Goal: Task Accomplishment & Management: Use online tool/utility

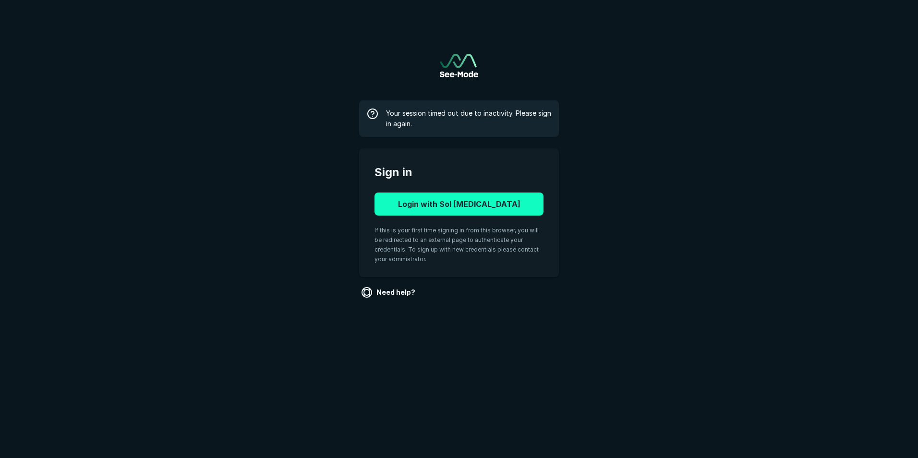
click at [457, 208] on button "Login with Sol Radiology" at bounding box center [459, 204] width 169 height 23
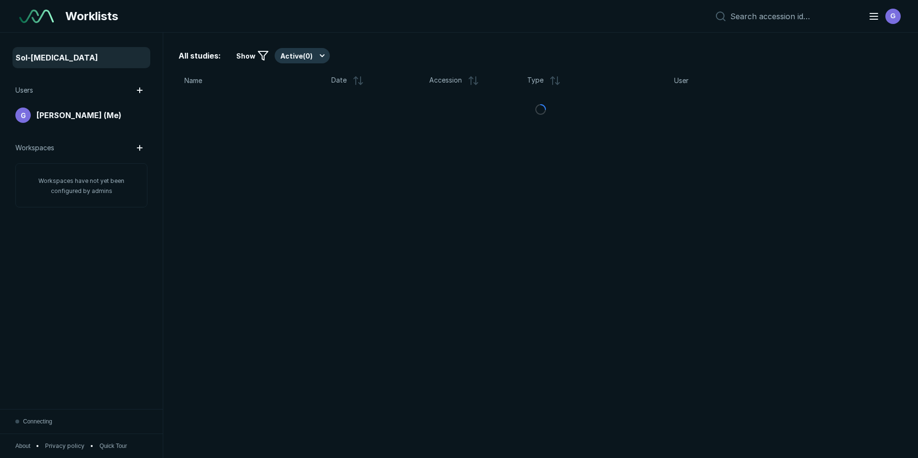
scroll to position [2974, 4477]
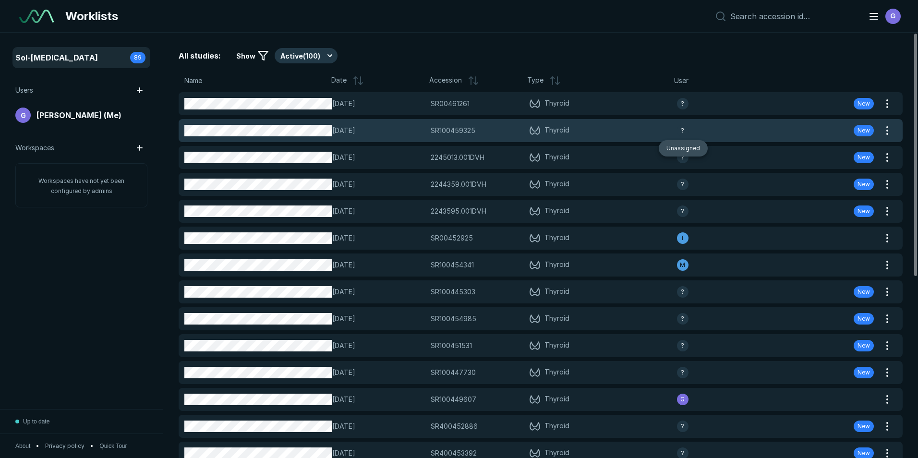
click at [681, 131] on span "?" at bounding box center [682, 130] width 3 height 9
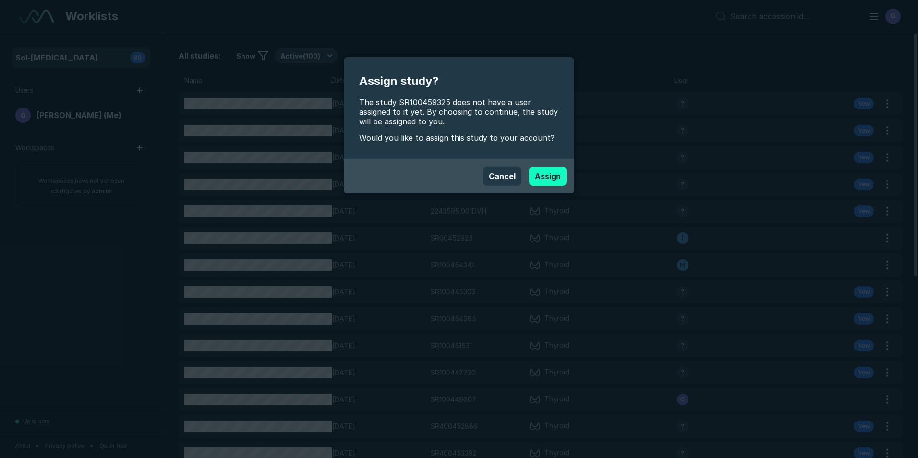
click at [542, 177] on button "Assign" at bounding box center [547, 176] width 37 height 19
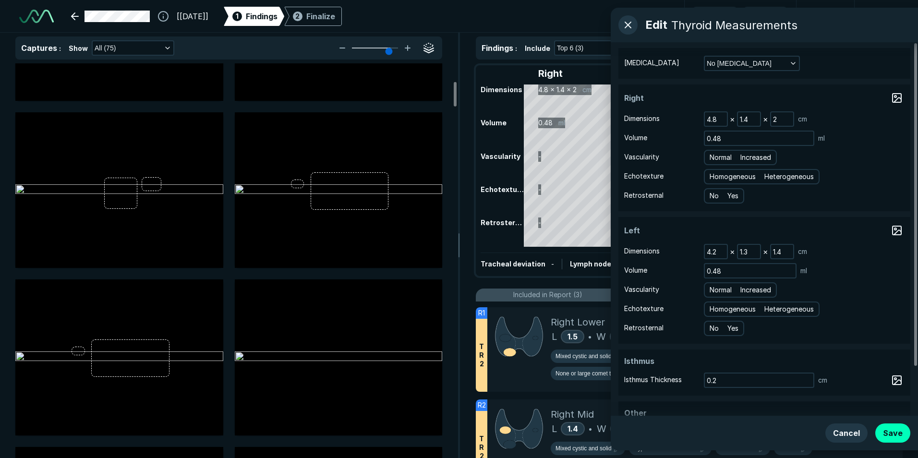
scroll to position [288, 0]
click at [726, 155] on span "Normal" at bounding box center [721, 157] width 22 height 11
click at [714, 155] on input "Normal" at bounding box center [711, 156] width 6 height 6
radio input "true"
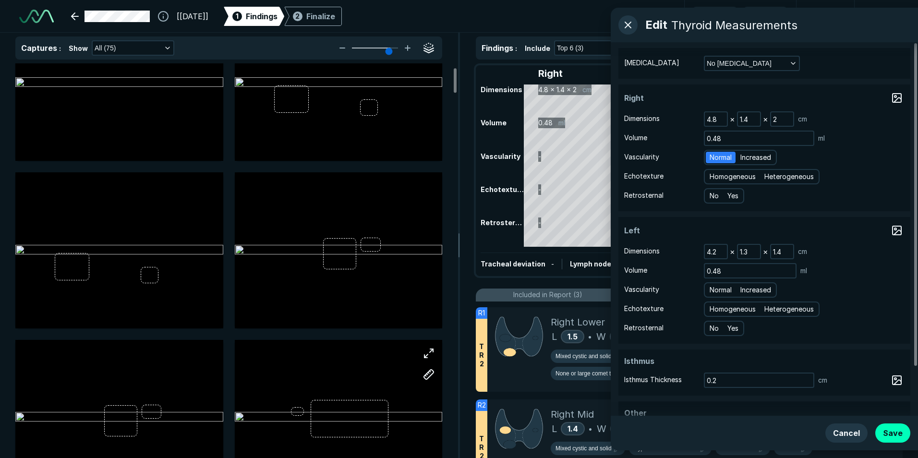
scroll to position [48, 0]
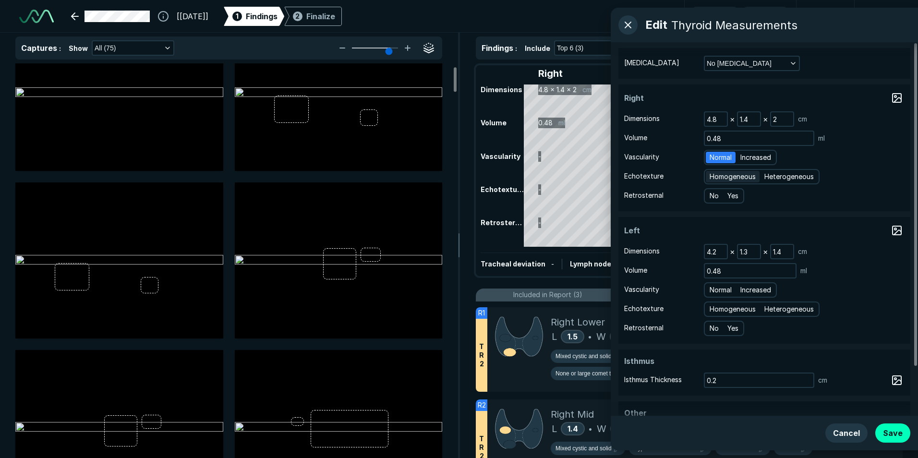
click at [727, 172] on span "Homogeneous" at bounding box center [733, 176] width 46 height 11
click at [714, 172] on input "Homogeneous" at bounding box center [711, 175] width 6 height 6
radio input "true"
click at [717, 196] on span "No" at bounding box center [714, 196] width 9 height 11
click at [714, 196] on input "No" at bounding box center [711, 195] width 6 height 6
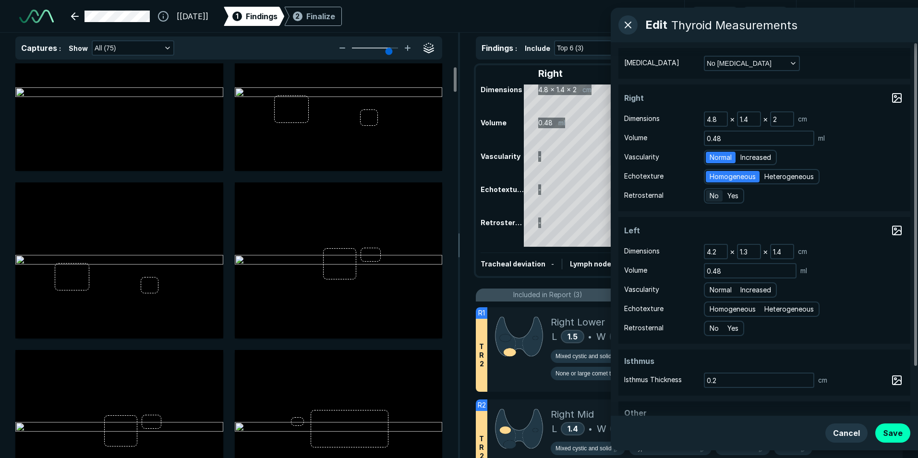
radio input "true"
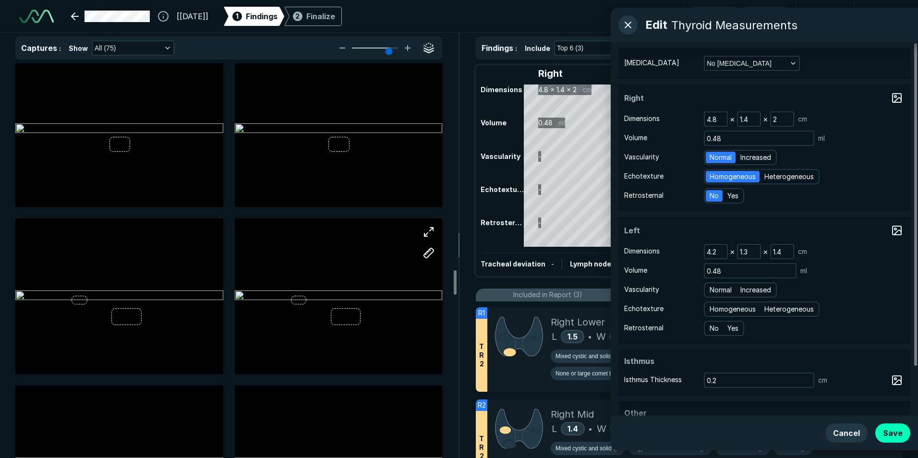
scroll to position [3361, 0]
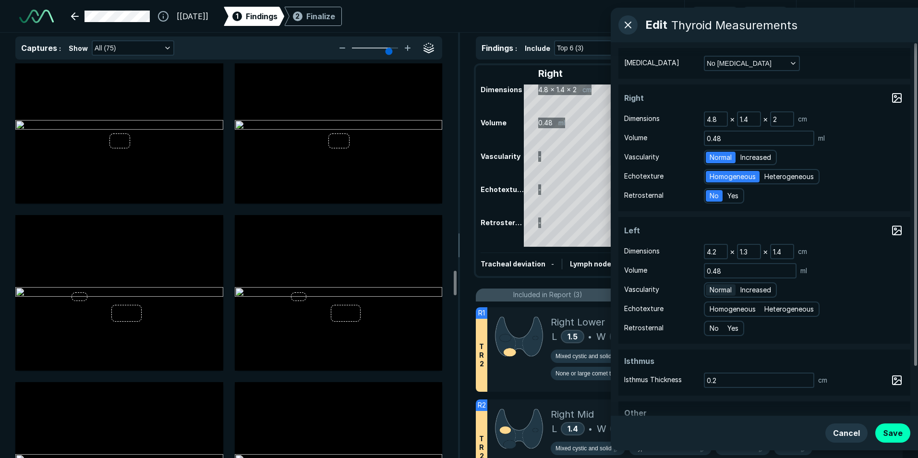
click at [725, 289] on span "Normal" at bounding box center [721, 290] width 22 height 11
click at [714, 289] on input "Normal" at bounding box center [711, 289] width 6 height 6
radio input "true"
click at [728, 313] on span "Homogeneous" at bounding box center [733, 309] width 46 height 11
click at [714, 311] on input "Homogeneous" at bounding box center [711, 308] width 6 height 6
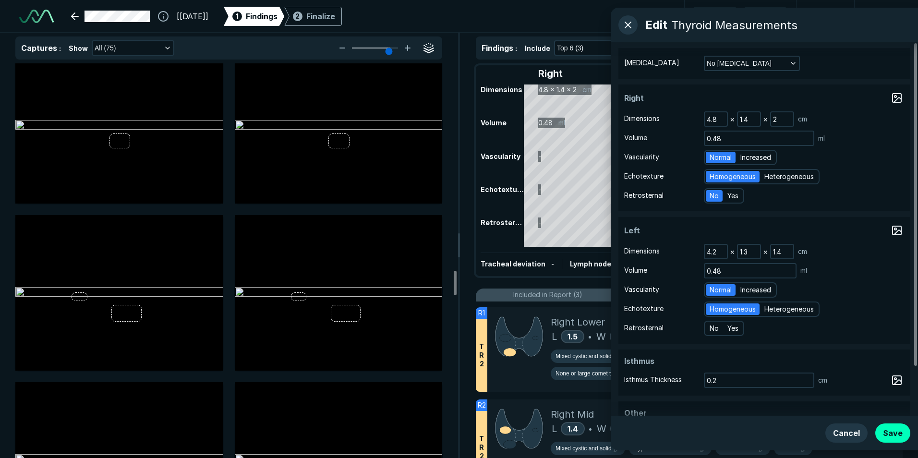
radio input "true"
click at [715, 323] on div "No" at bounding box center [714, 329] width 17 height 12
click at [714, 324] on input "No" at bounding box center [711, 327] width 6 height 6
radio input "true"
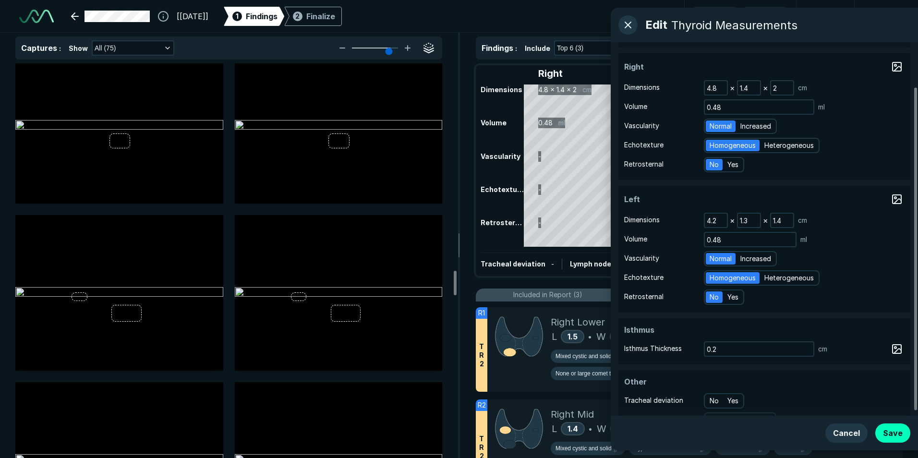
scroll to position [57, 0]
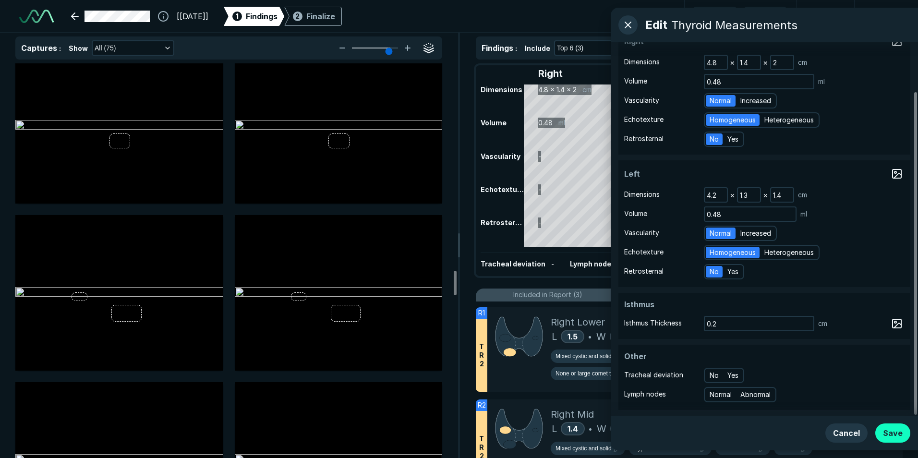
click at [896, 436] on button "Save" at bounding box center [892, 433] width 35 height 19
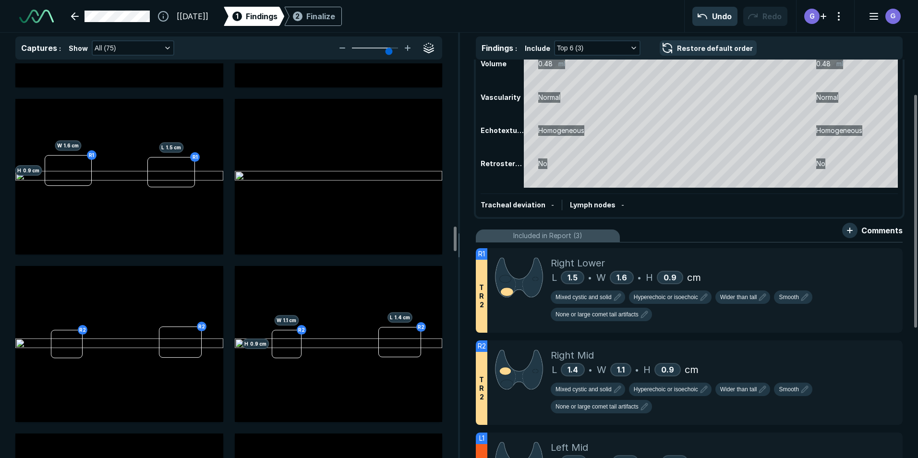
scroll to position [48, 0]
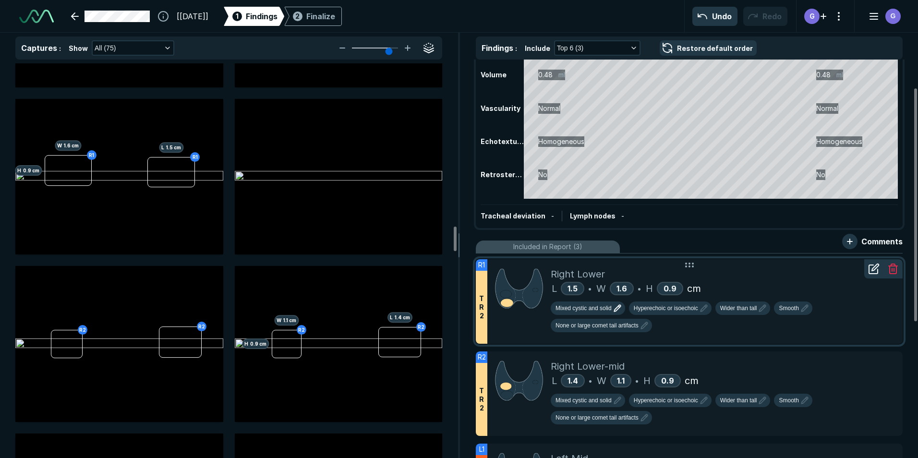
click at [605, 306] on span "Mixed cystic and solid" at bounding box center [584, 308] width 56 height 9
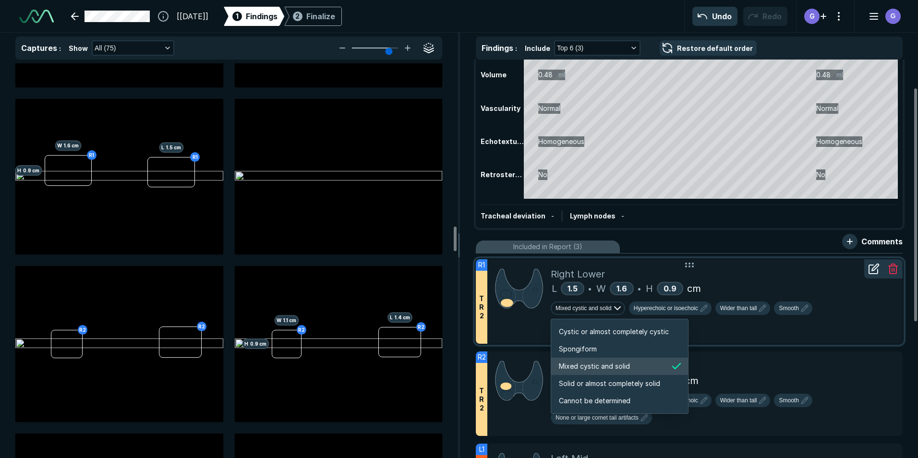
scroll to position [1602, 1844]
click at [605, 306] on span "Mixed cystic and solid" at bounding box center [584, 308] width 56 height 9
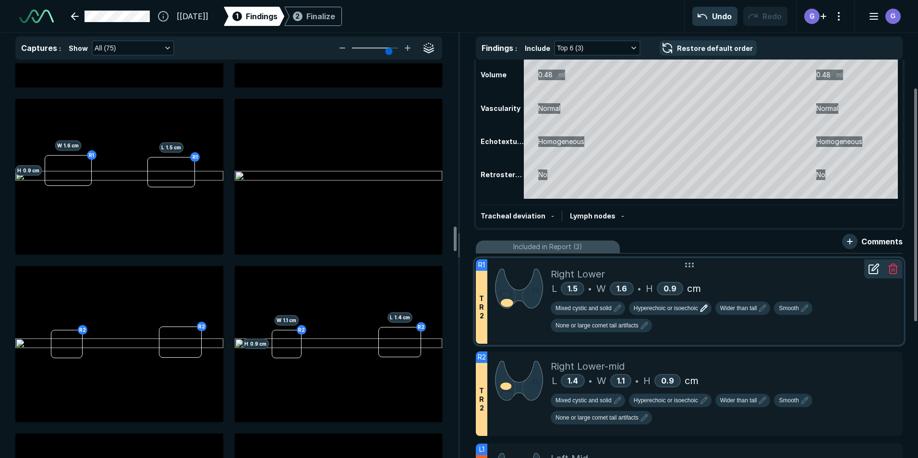
click at [647, 309] on span "Hyperechoic or isoechoic" at bounding box center [666, 308] width 64 height 9
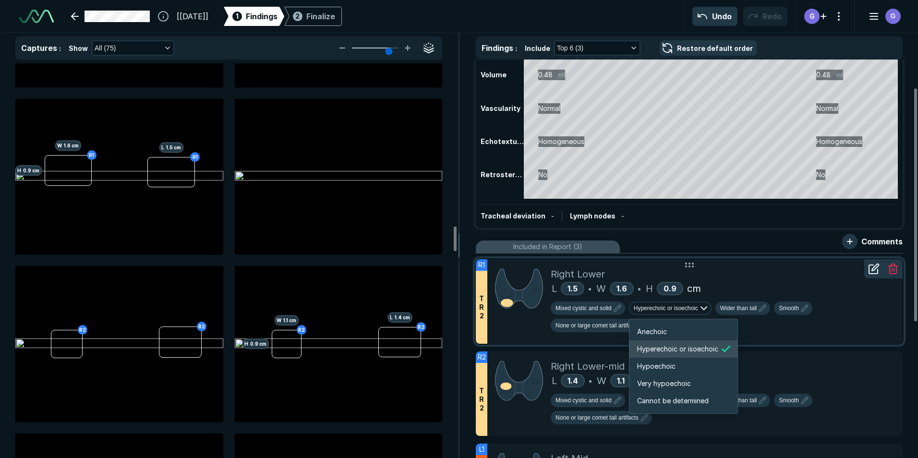
scroll to position [1602, 1721]
click at [647, 309] on span "Hyperechoic or isoechoic" at bounding box center [666, 308] width 64 height 9
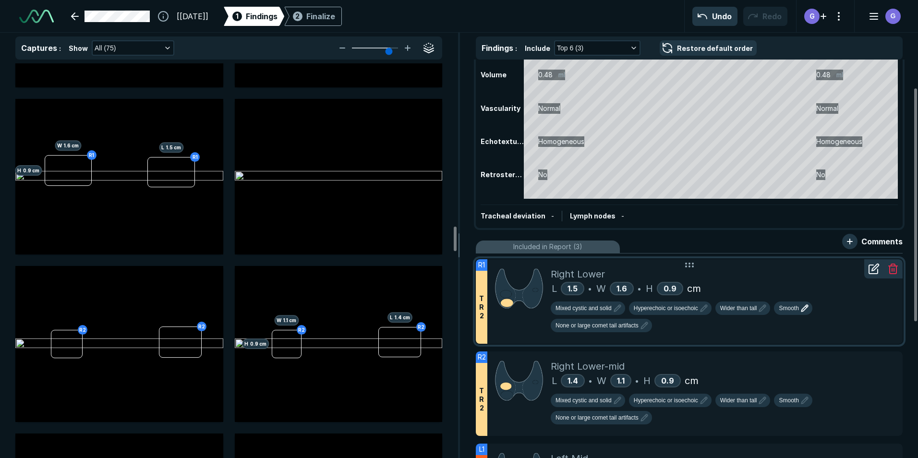
click at [798, 315] on button "Smooth" at bounding box center [793, 308] width 38 height 13
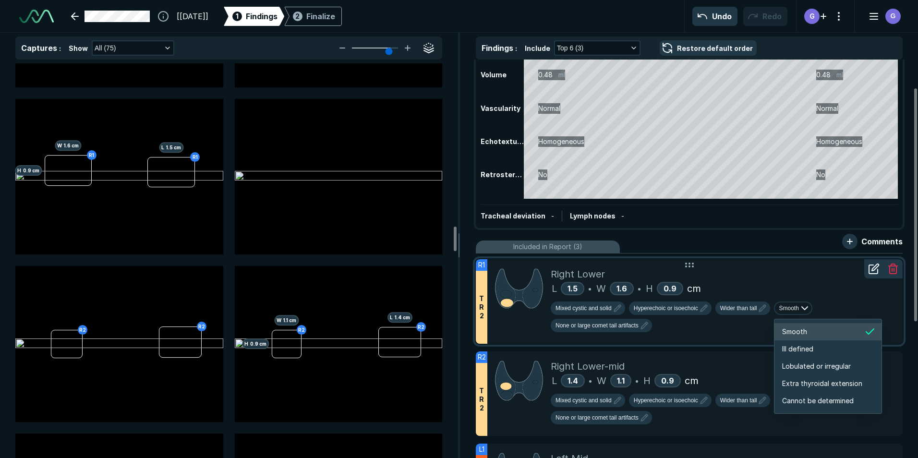
scroll to position [1602, 1708]
click at [797, 313] on button "Smooth" at bounding box center [793, 308] width 38 height 13
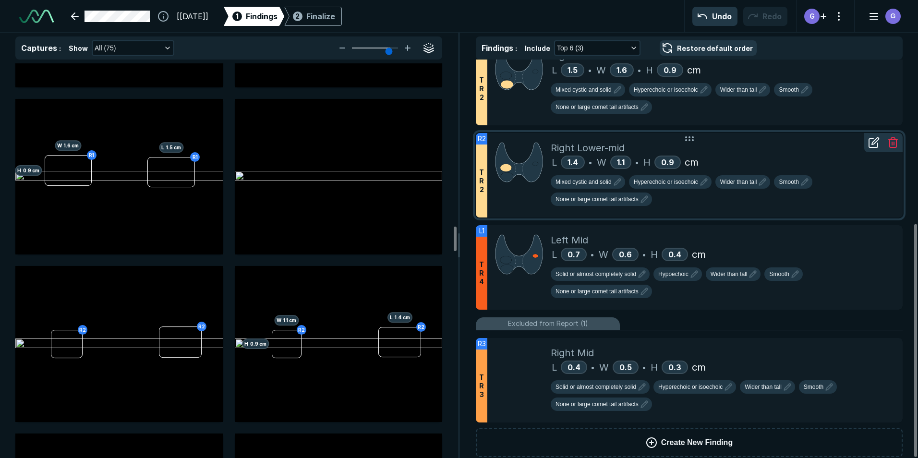
scroll to position [281, 0]
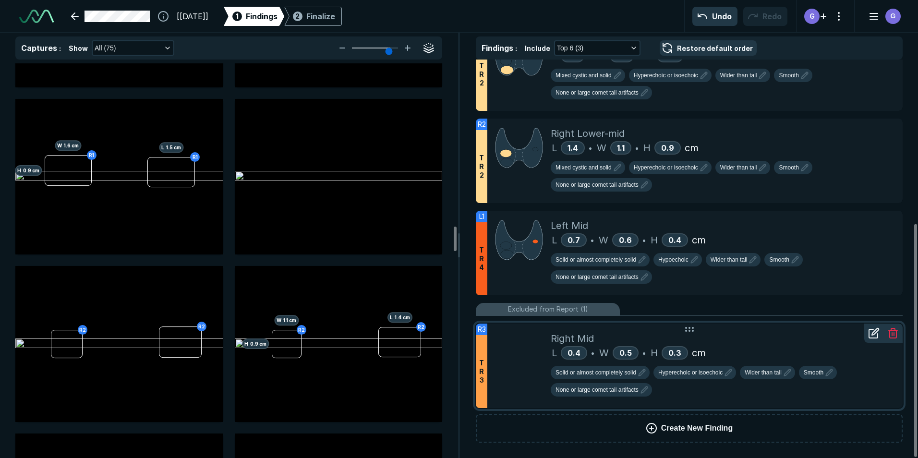
click at [872, 334] on icon at bounding box center [875, 331] width 7 height 7
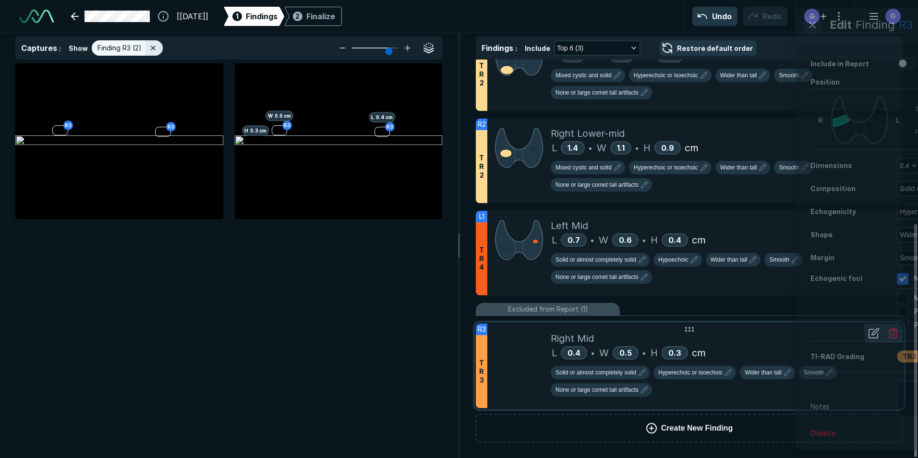
scroll to position [2905, 3140]
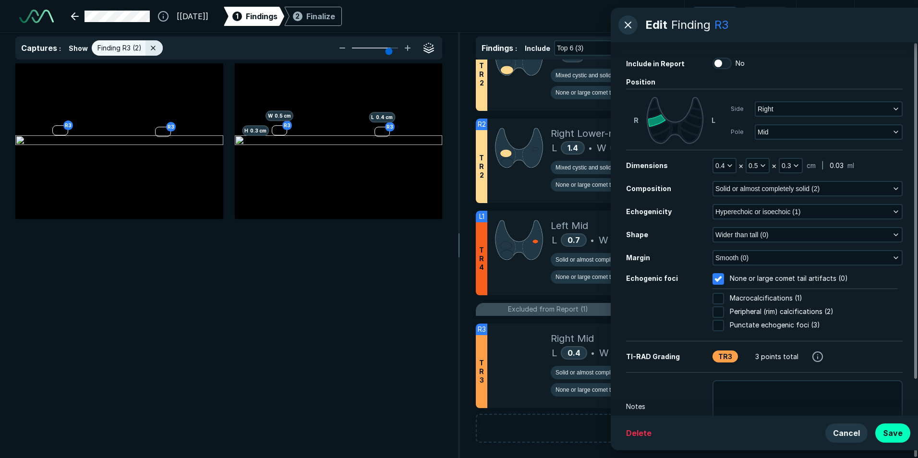
click at [721, 60] on input "No" at bounding box center [719, 64] width 12 height 12
checkbox input "true"
click at [897, 428] on button "Save" at bounding box center [892, 433] width 35 height 19
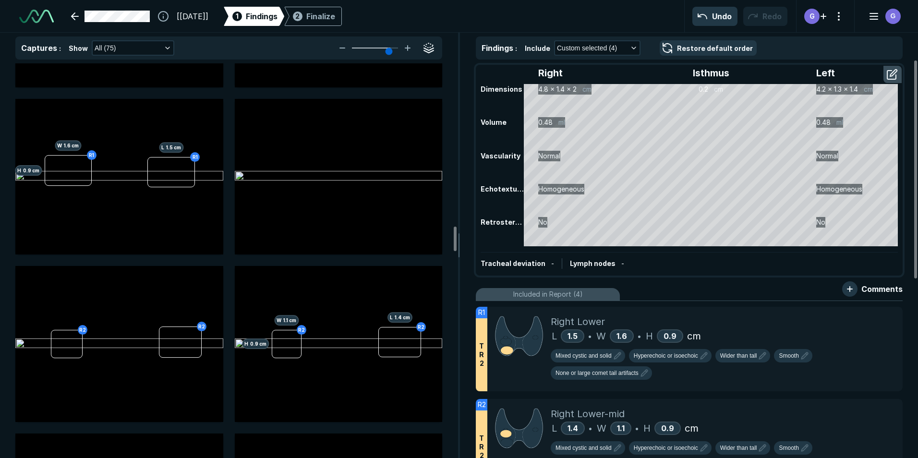
scroll to position [0, 0]
click at [756, 293] on div "Included in Report (4)" at bounding box center [689, 295] width 427 height 13
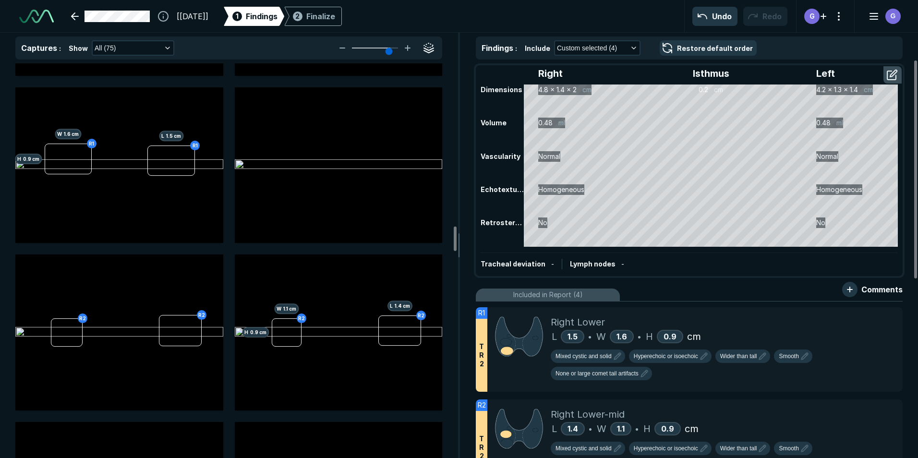
scroll to position [2556, 0]
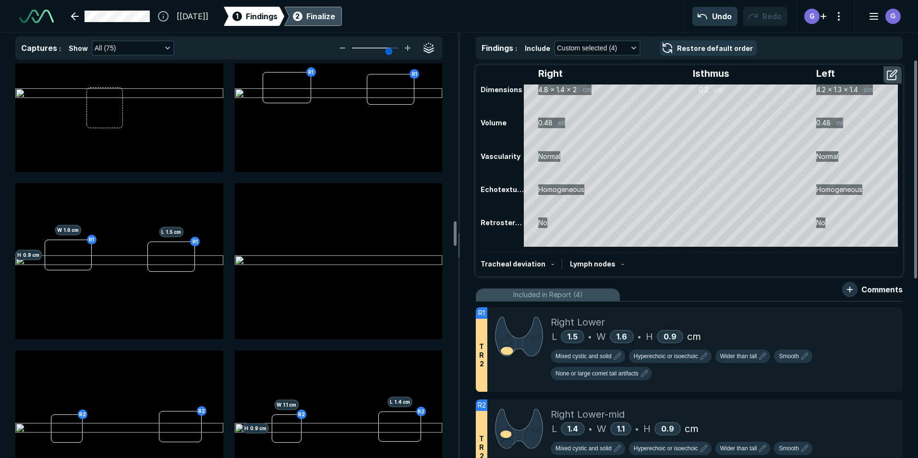
click at [335, 19] on div "Finalize" at bounding box center [320, 17] width 29 height 12
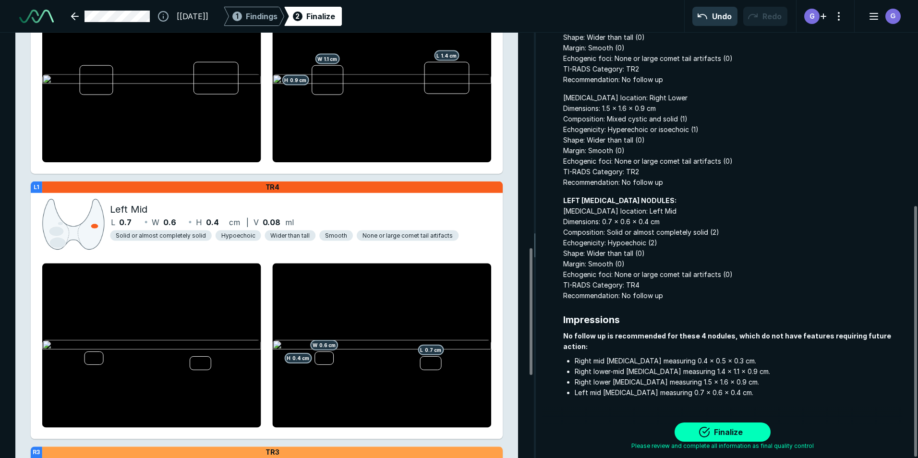
scroll to position [294, 0]
click at [725, 432] on button "Finalize" at bounding box center [723, 432] width 96 height 19
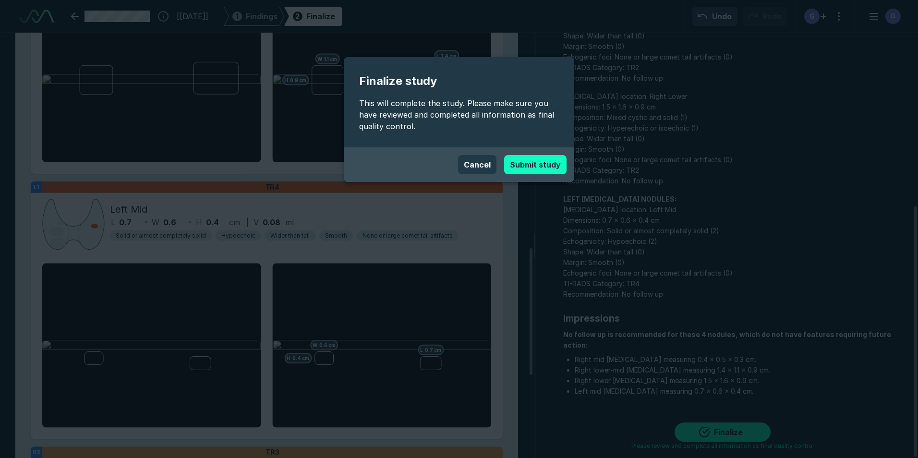
click at [536, 166] on button "Submit study" at bounding box center [535, 164] width 62 height 19
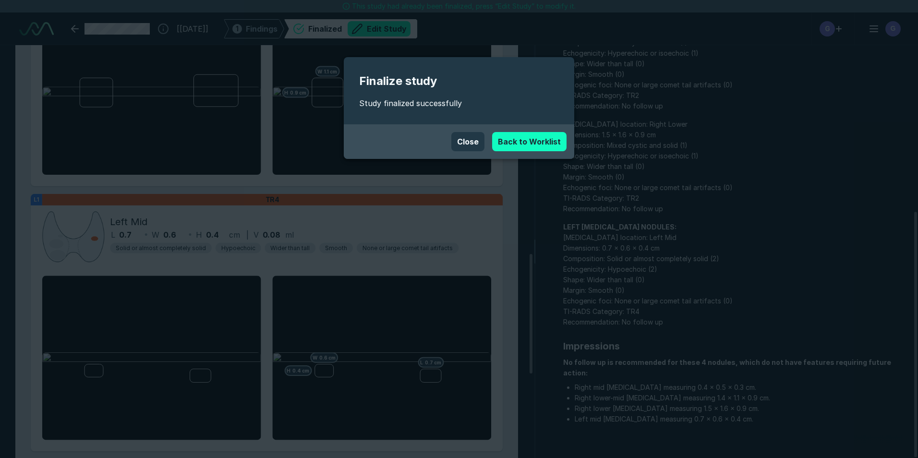
click at [541, 140] on link "Back to Worklist" at bounding box center [529, 141] width 74 height 19
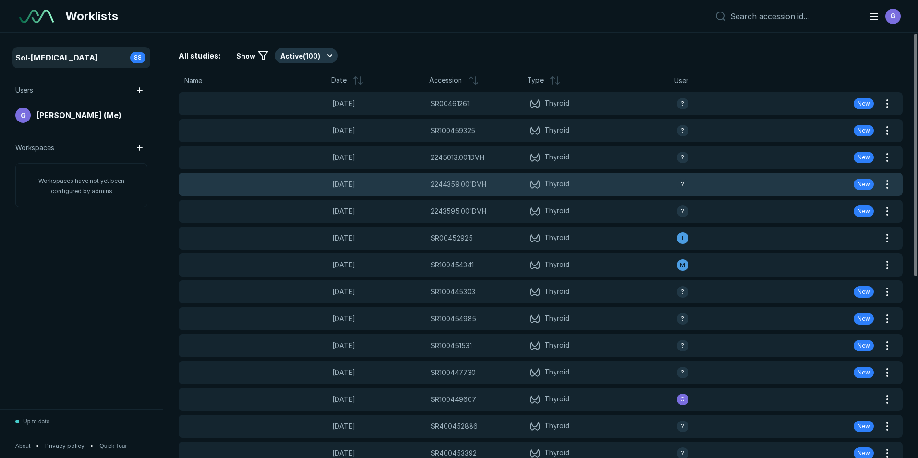
scroll to position [2974, 4477]
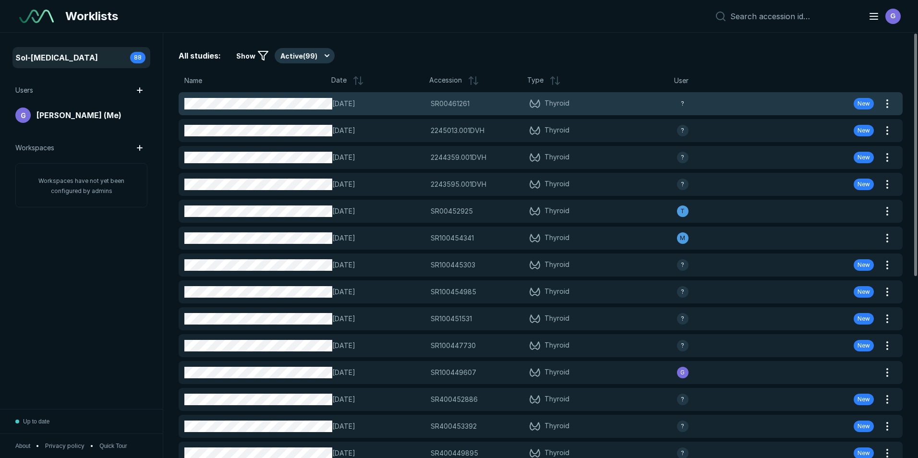
click at [629, 103] on span "Thyroid" at bounding box center [603, 104] width 148 height 12
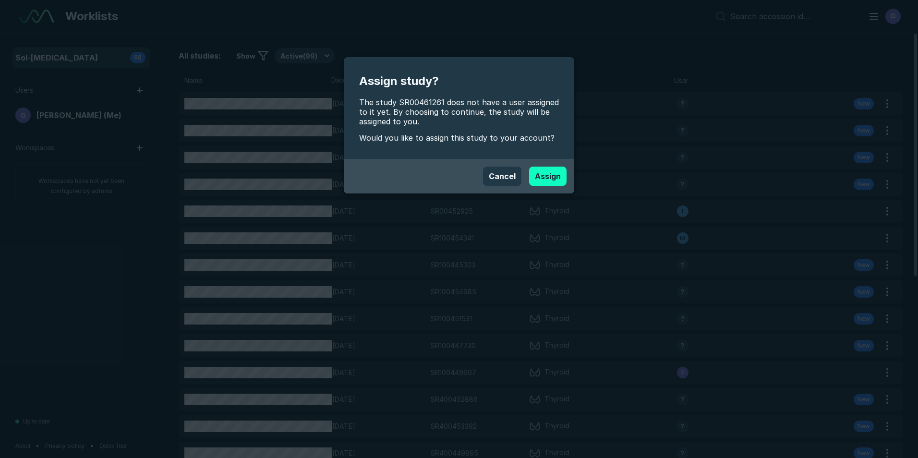
click at [550, 173] on button "Assign" at bounding box center [547, 176] width 37 height 19
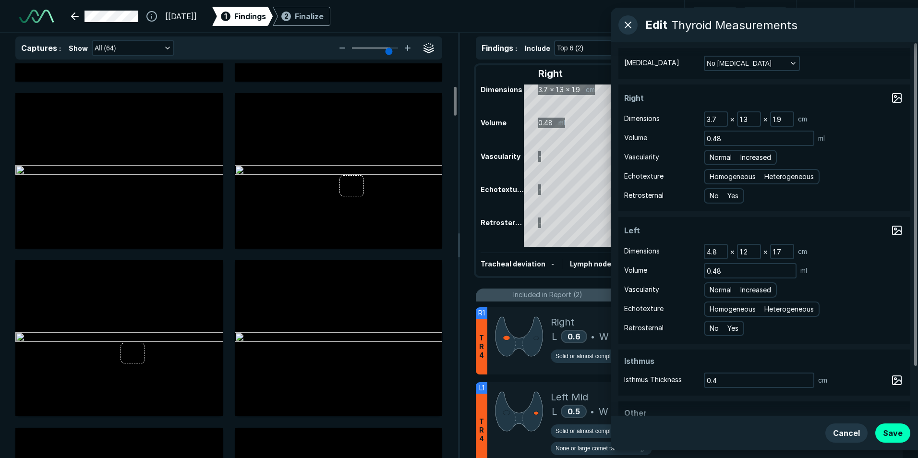
scroll to position [384, 0]
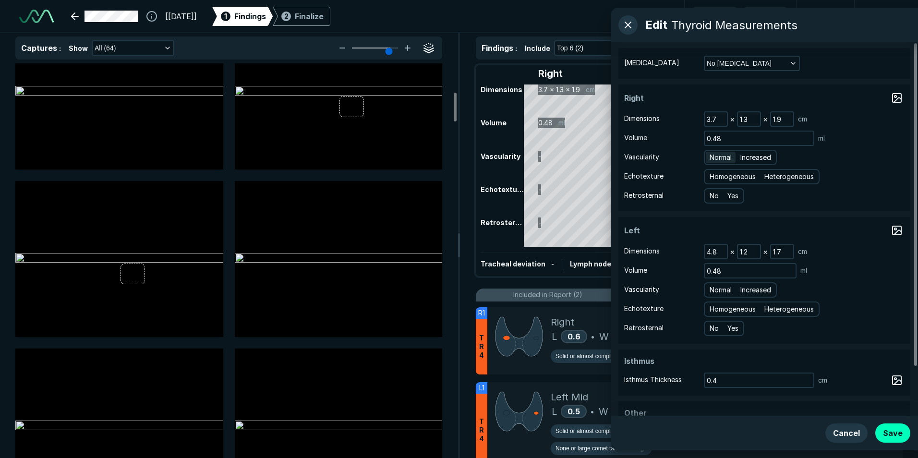
click at [723, 157] on span "Normal" at bounding box center [721, 157] width 22 height 11
click at [714, 157] on input "Normal" at bounding box center [711, 156] width 6 height 6
radio input "true"
click at [725, 177] on span "Homogeneous" at bounding box center [733, 176] width 46 height 11
click at [714, 177] on input "Homogeneous" at bounding box center [711, 175] width 6 height 6
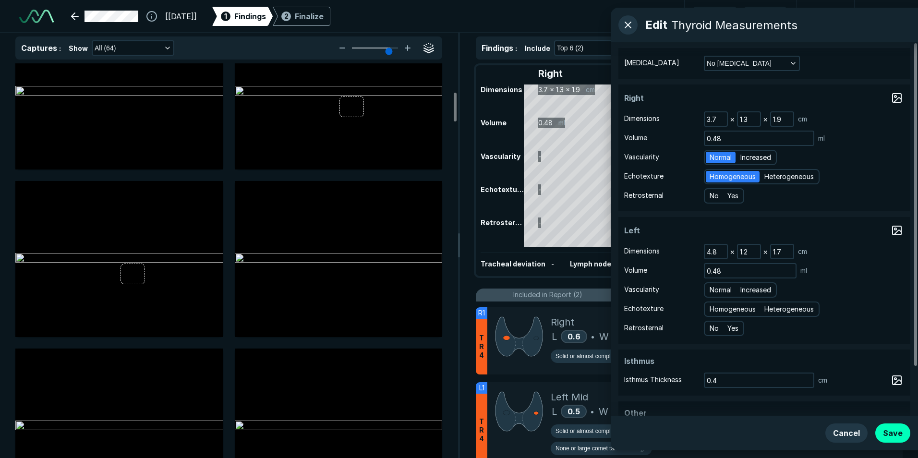
radio input "true"
click at [713, 193] on span "No" at bounding box center [714, 196] width 9 height 11
click at [713, 193] on input "No" at bounding box center [711, 195] width 6 height 6
radio input "true"
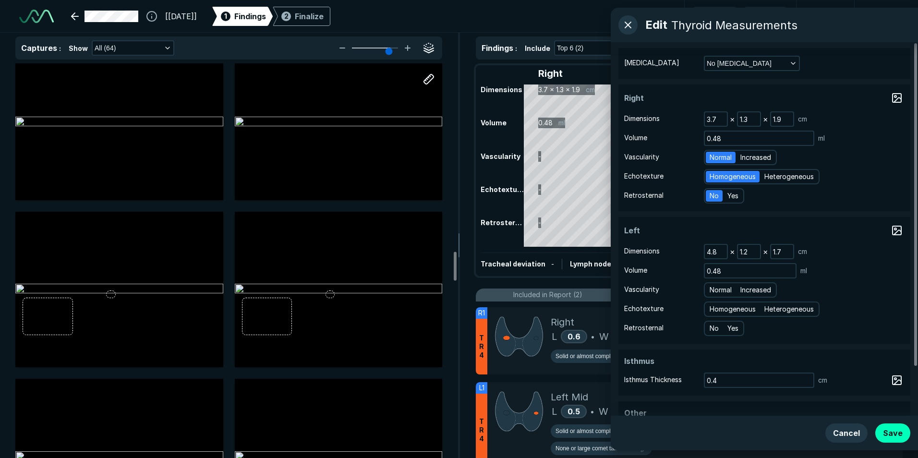
scroll to position [2545, 0]
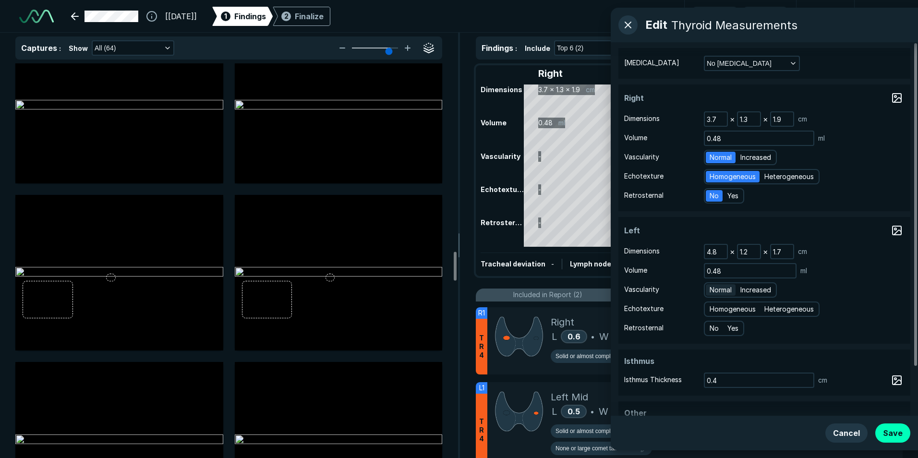
click at [720, 290] on span "Normal" at bounding box center [721, 290] width 22 height 11
click at [714, 290] on input "Normal" at bounding box center [711, 289] width 6 height 6
radio input "true"
click at [718, 304] on span "Homogeneous" at bounding box center [733, 309] width 46 height 11
click at [714, 305] on input "Homogeneous" at bounding box center [711, 308] width 6 height 6
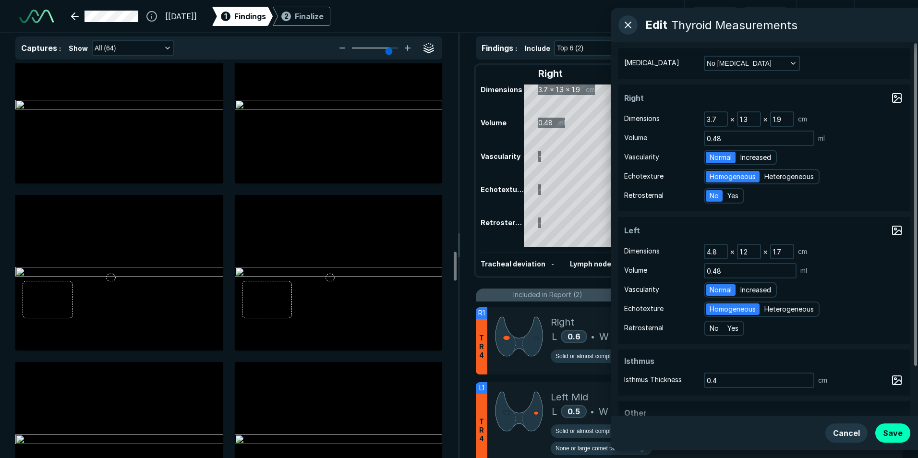
radio input "true"
click at [717, 326] on span "No" at bounding box center [714, 328] width 9 height 11
click at [714, 326] on input "No" at bounding box center [711, 327] width 6 height 6
radio input "true"
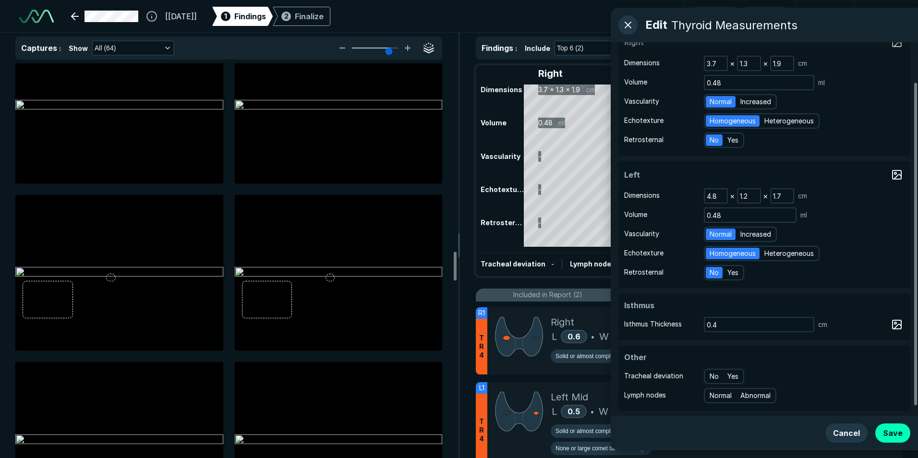
scroll to position [57, 0]
click at [898, 430] on button "Save" at bounding box center [892, 433] width 35 height 19
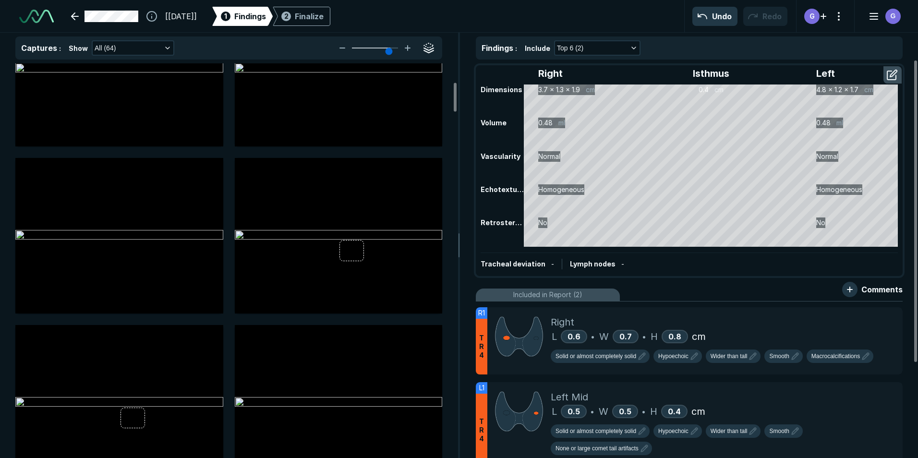
scroll to position [288, 0]
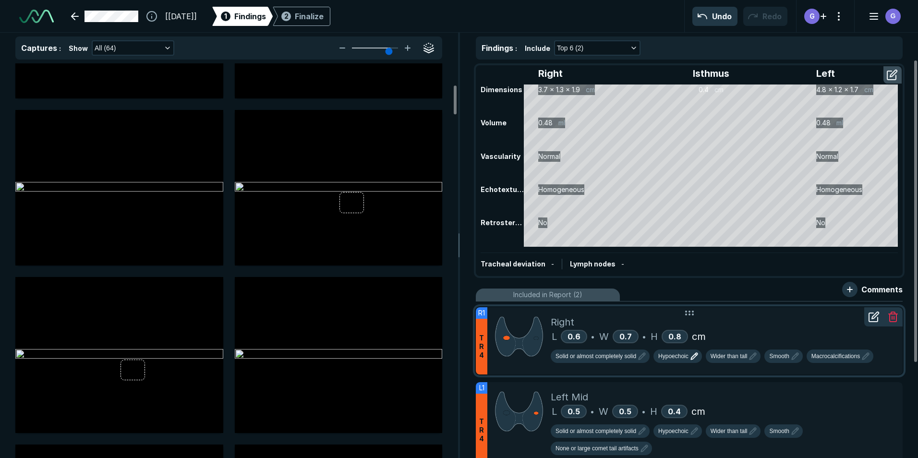
click at [678, 359] on span "Hypoechoic" at bounding box center [673, 356] width 30 height 9
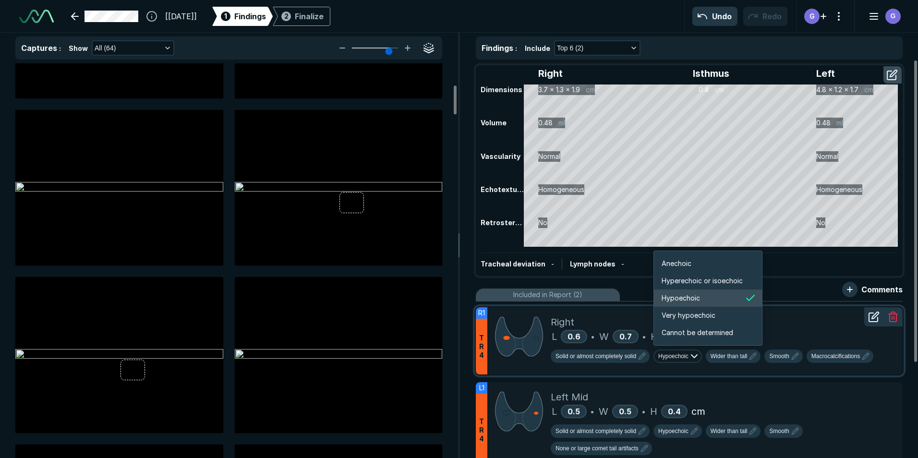
scroll to position [1602, 1721]
click at [682, 283] on span "Hyperechoic or isoechoic" at bounding box center [702, 281] width 81 height 11
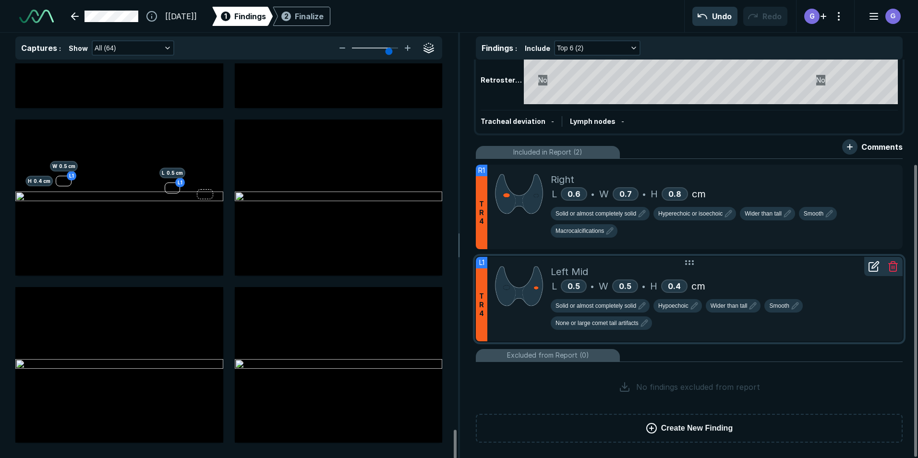
scroll to position [0, 0]
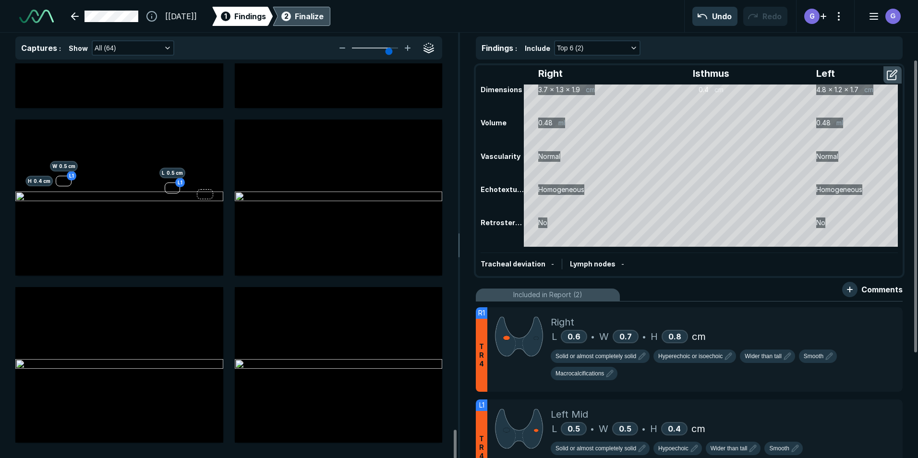
click at [317, 16] on div "2 Finalize" at bounding box center [301, 16] width 44 height 19
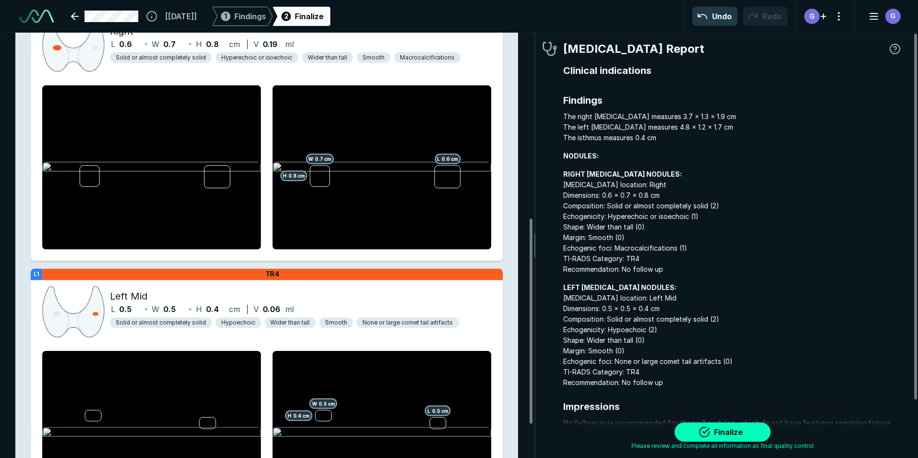
scroll to position [384, 0]
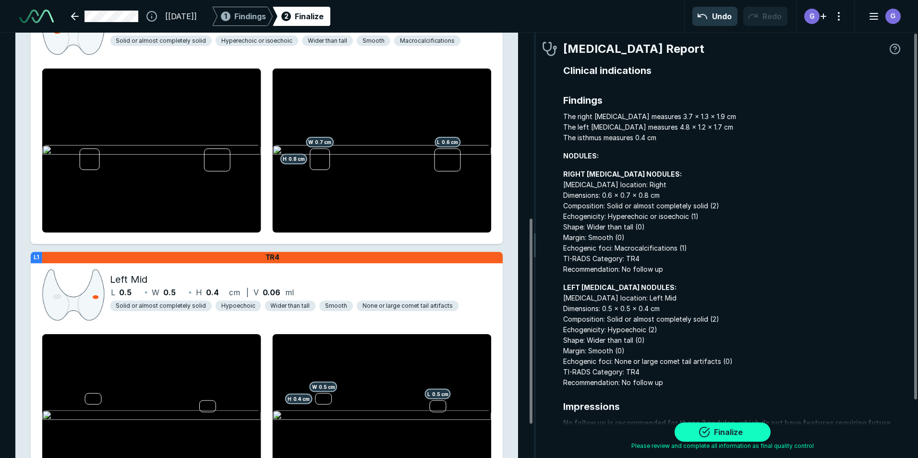
click at [721, 429] on button "Finalize" at bounding box center [723, 432] width 96 height 19
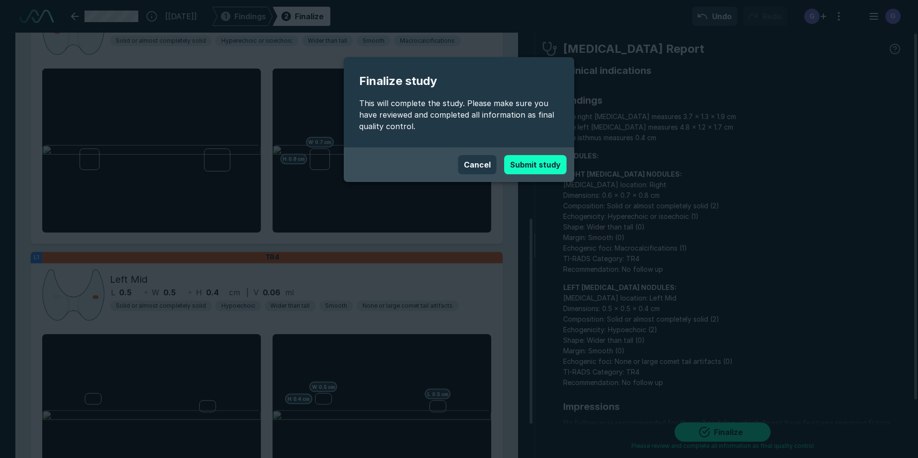
click at [536, 165] on button "Submit study" at bounding box center [535, 164] width 62 height 19
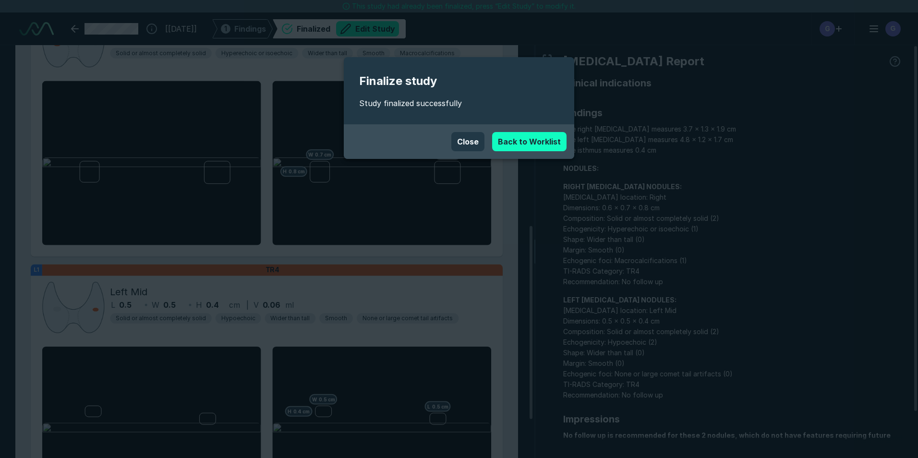
click at [528, 143] on link "Back to Worklist" at bounding box center [529, 141] width 74 height 19
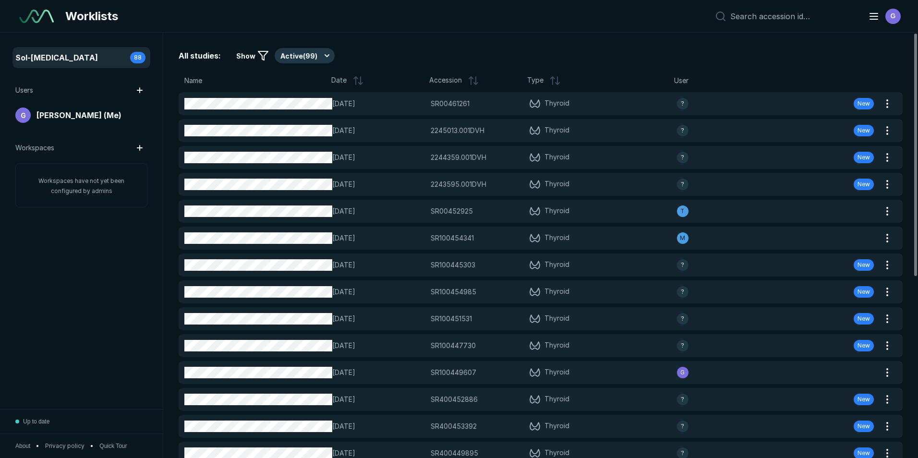
scroll to position [2974, 4477]
